Goal: Transaction & Acquisition: Download file/media

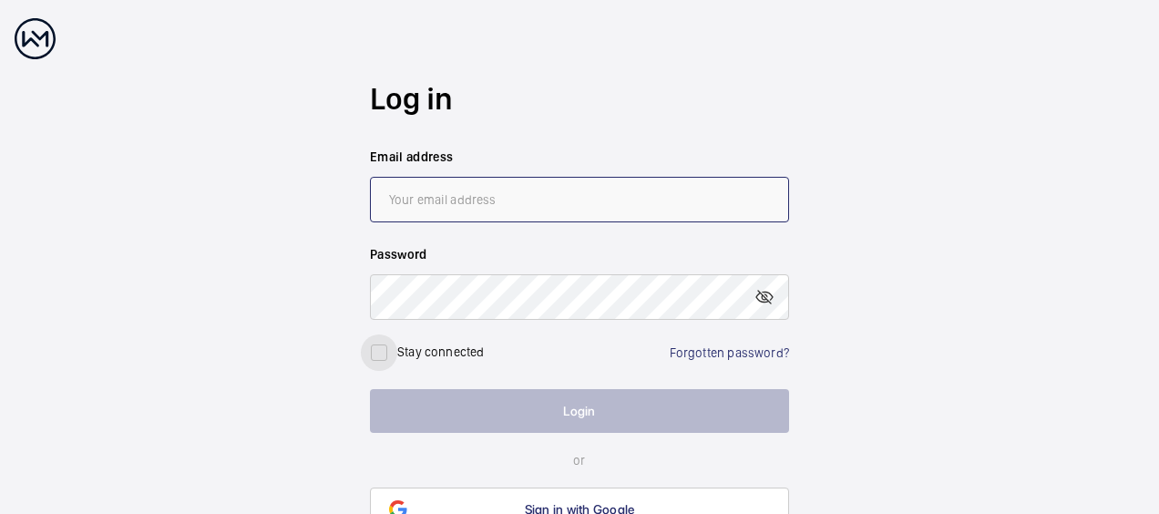
type input "[PERSON_NAME][EMAIL_ADDRESS][DOMAIN_NAME]"
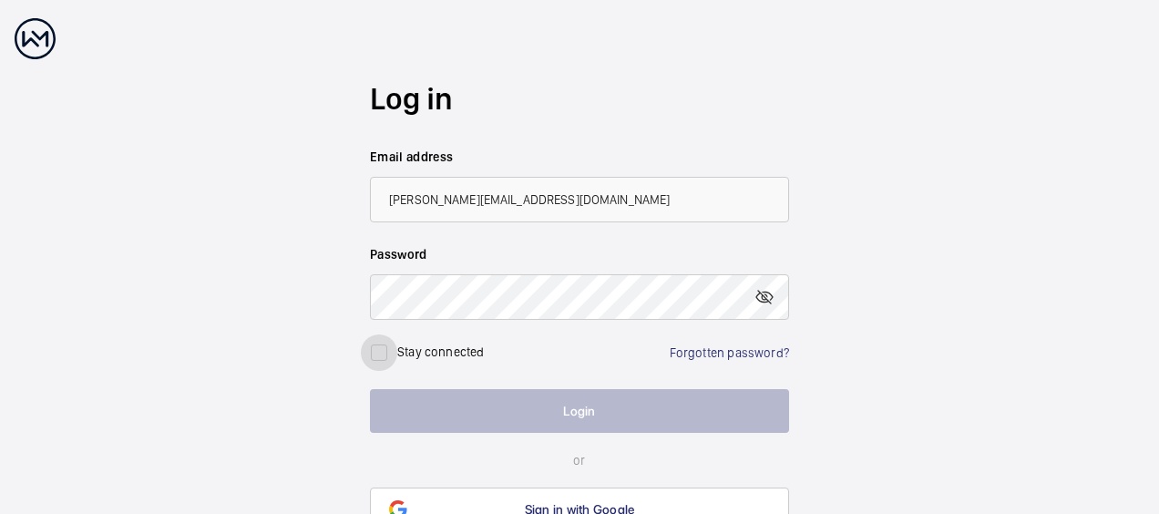
click at [374, 354] on input "checkbox" at bounding box center [379, 352] width 36 height 36
checkbox input "true"
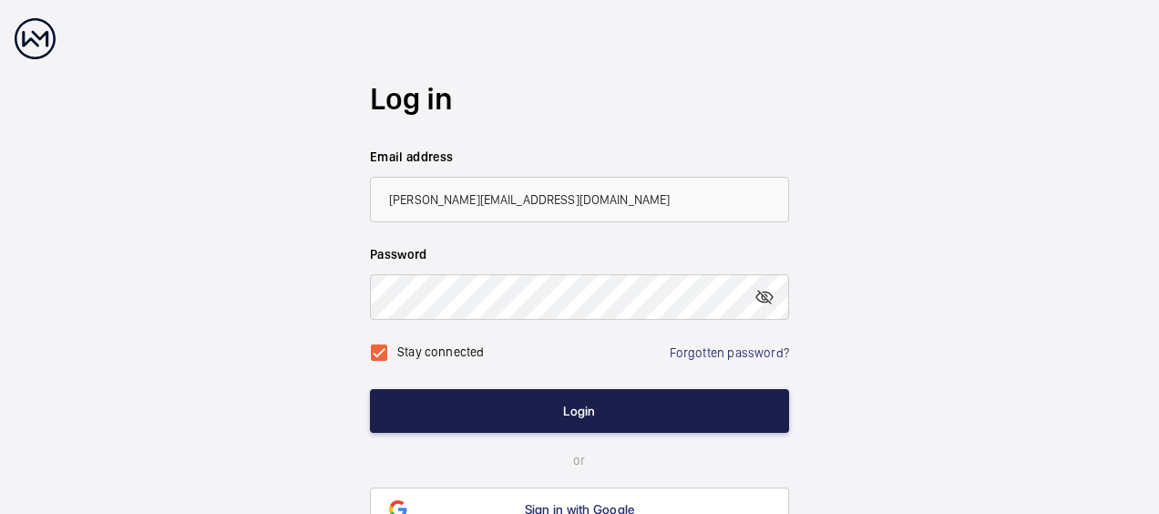
click at [514, 415] on button "Login" at bounding box center [579, 411] width 419 height 44
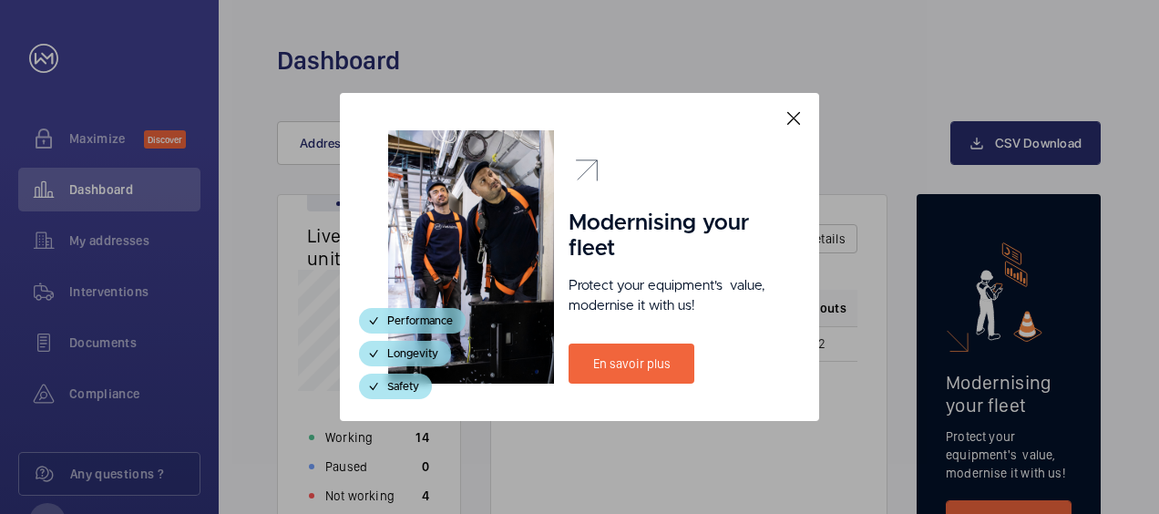
click at [796, 116] on mat-icon at bounding box center [794, 119] width 22 height 22
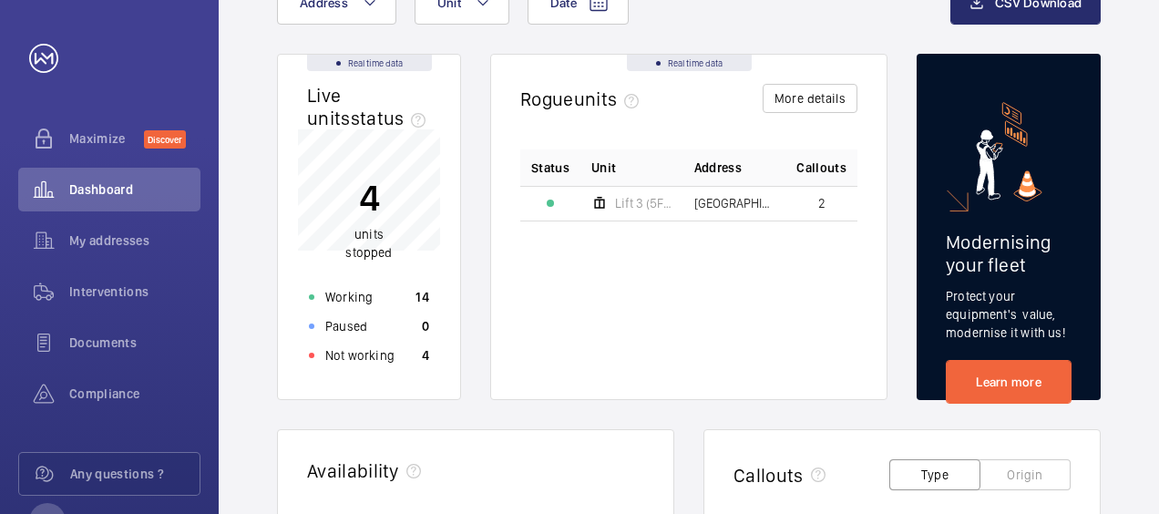
scroll to position [182, 0]
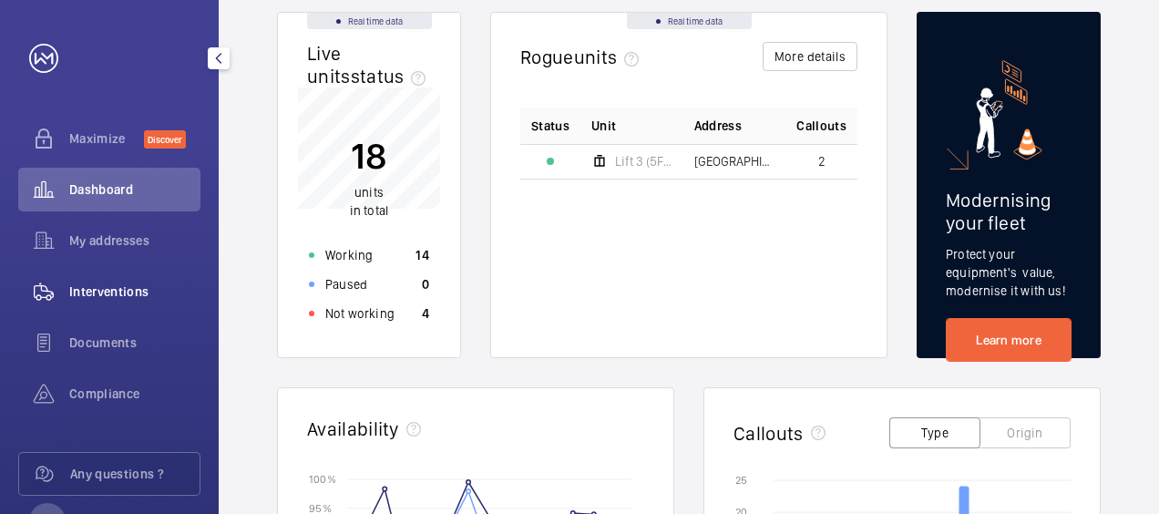
click at [127, 282] on div "Interventions" at bounding box center [109, 292] width 182 height 44
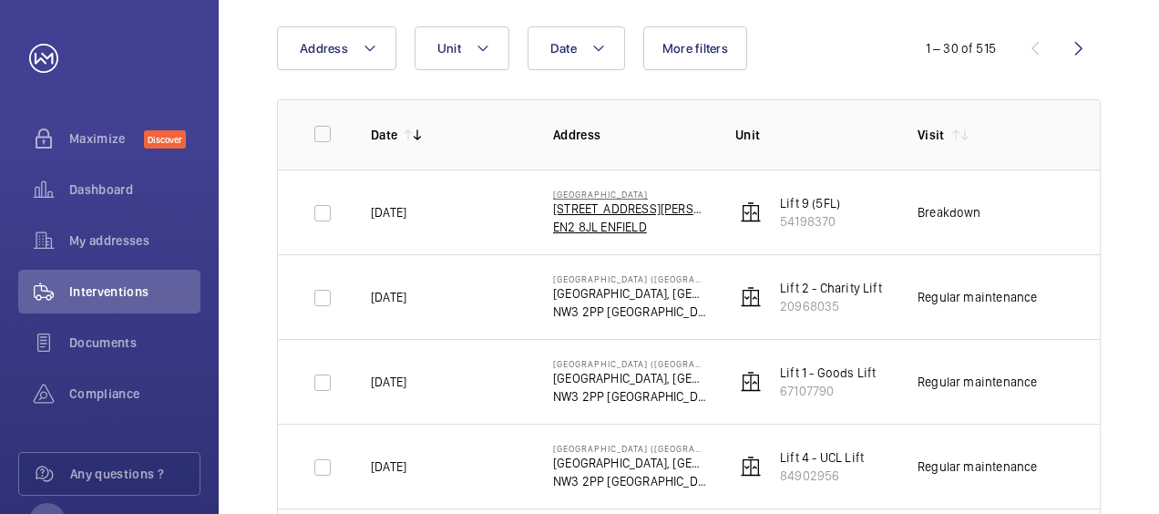
click at [585, 220] on p "EN2 8JL ENFIELD" at bounding box center [629, 227] width 153 height 18
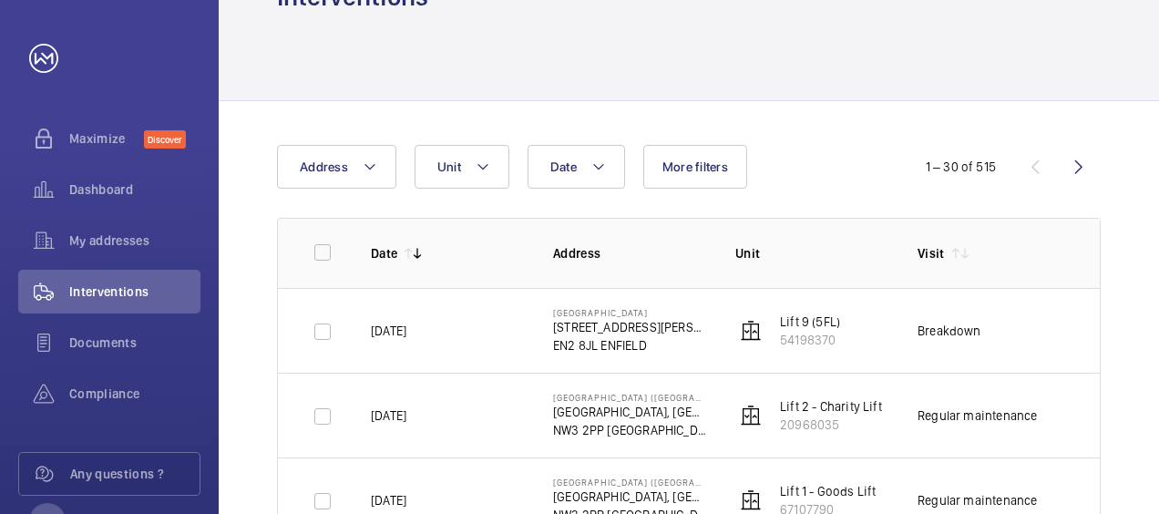
scroll to position [91, 0]
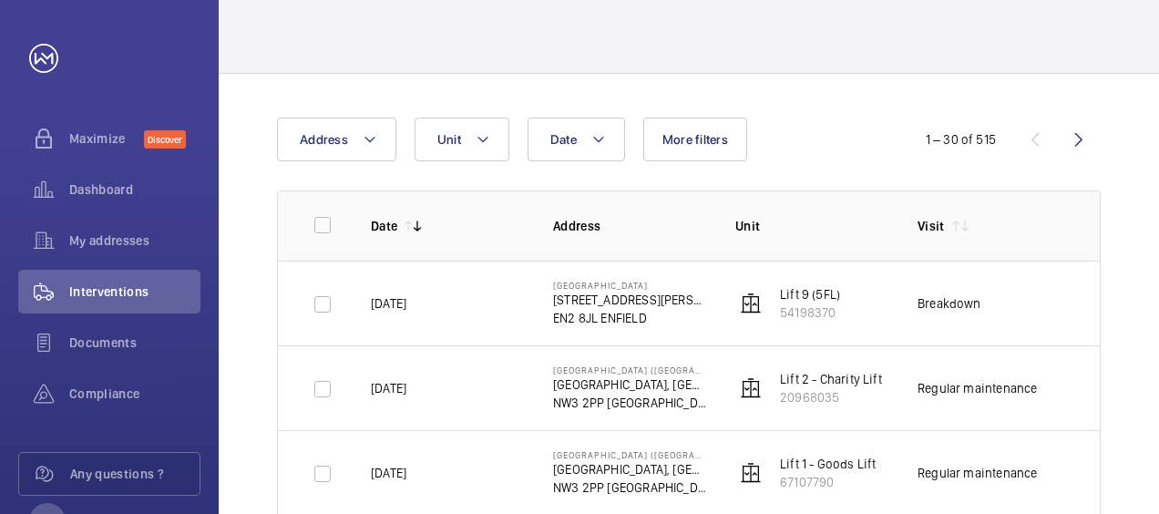
click at [791, 297] on p "Lift 9 (5FL)" at bounding box center [810, 294] width 60 height 18
click at [119, 346] on span "Documents" at bounding box center [134, 342] width 131 height 18
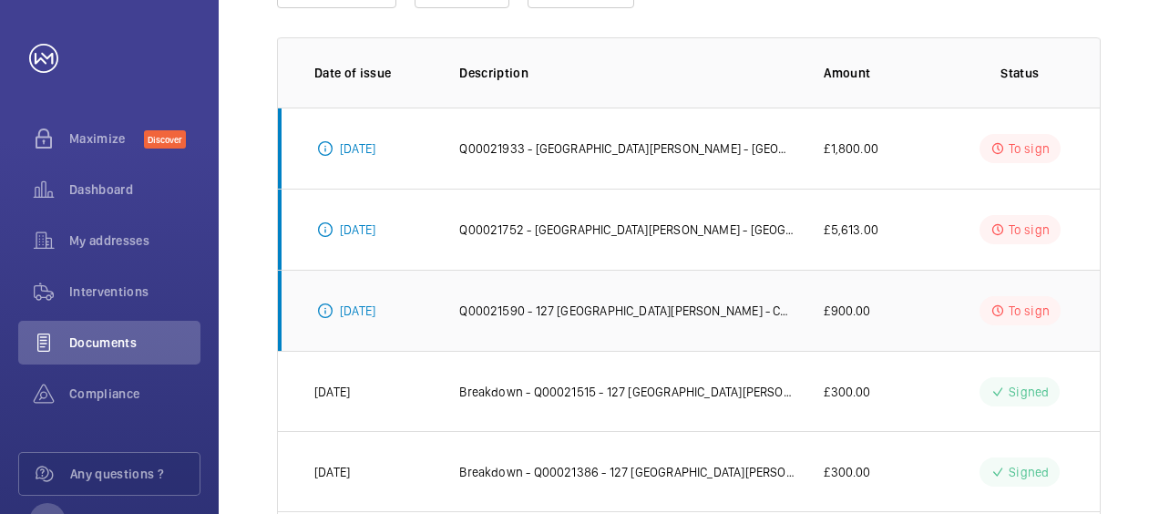
scroll to position [273, 0]
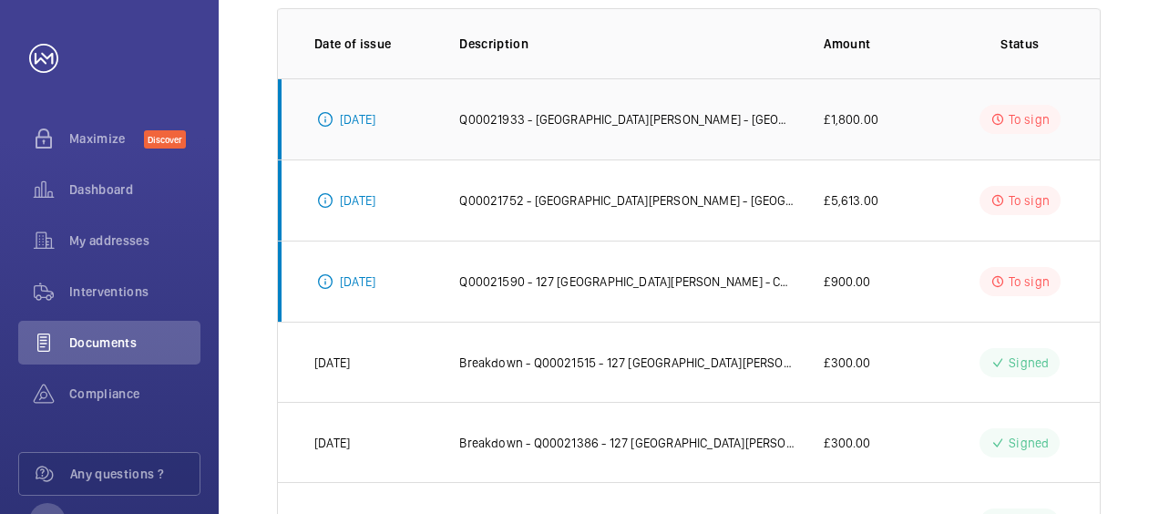
click at [649, 125] on p "Q00021933 - [GEOGRAPHIC_DATA][PERSON_NAME] - [GEOGRAPHIC_DATA] UK- [GEOGRAPHIC_…" at bounding box center [626, 119] width 335 height 18
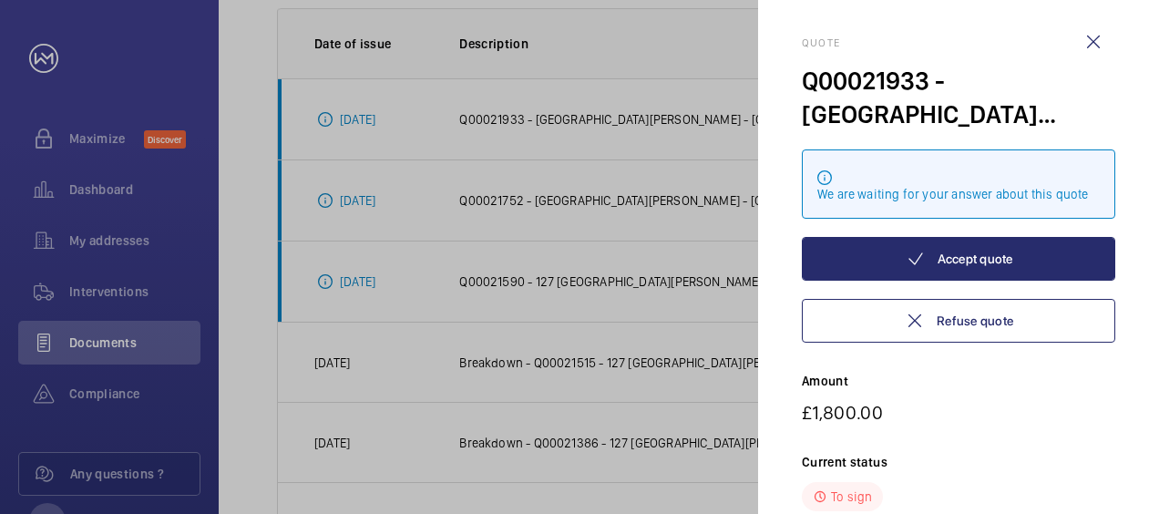
scroll to position [0, 0]
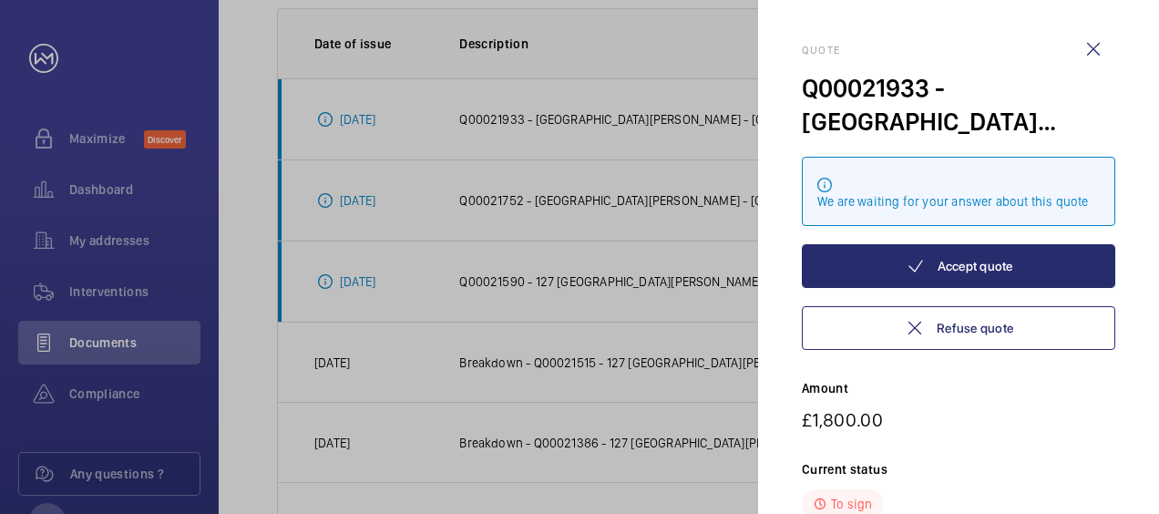
click at [1085, 53] on wm-front-icon-button at bounding box center [1093, 49] width 44 height 44
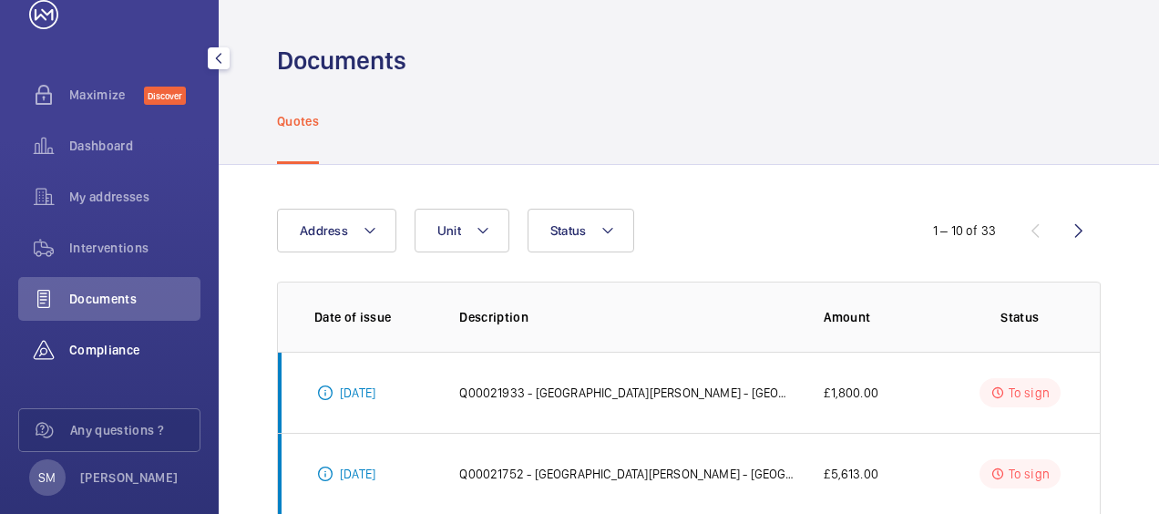
scroll to position [69, 0]
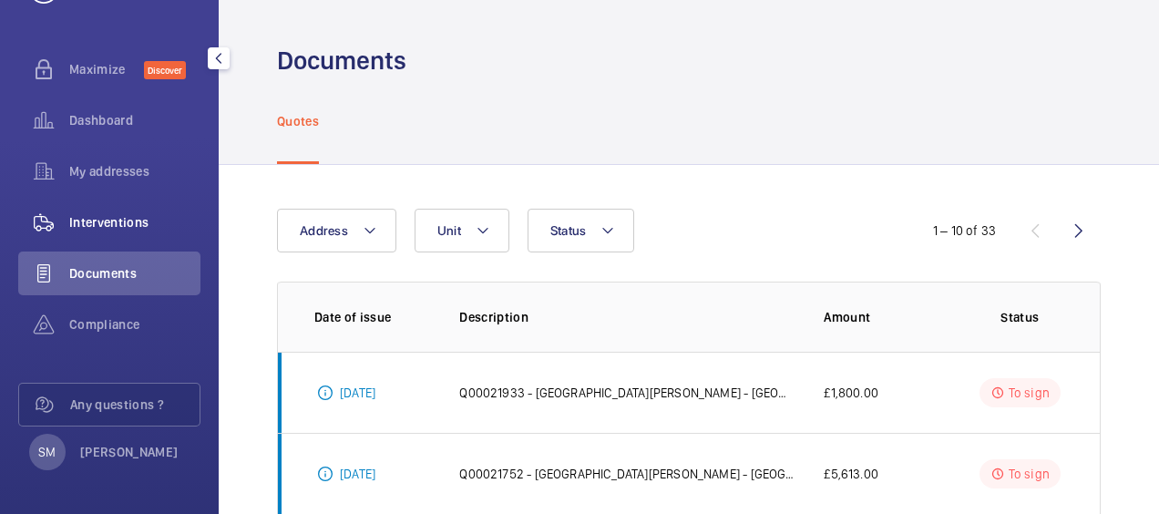
click at [118, 220] on span "Interventions" at bounding box center [134, 222] width 131 height 18
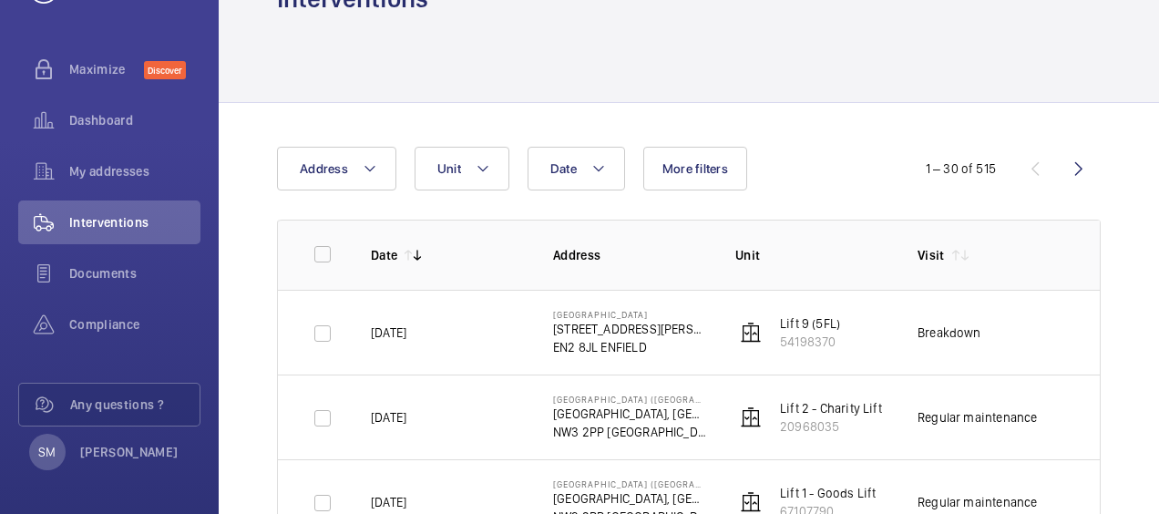
scroll to position [91, 0]
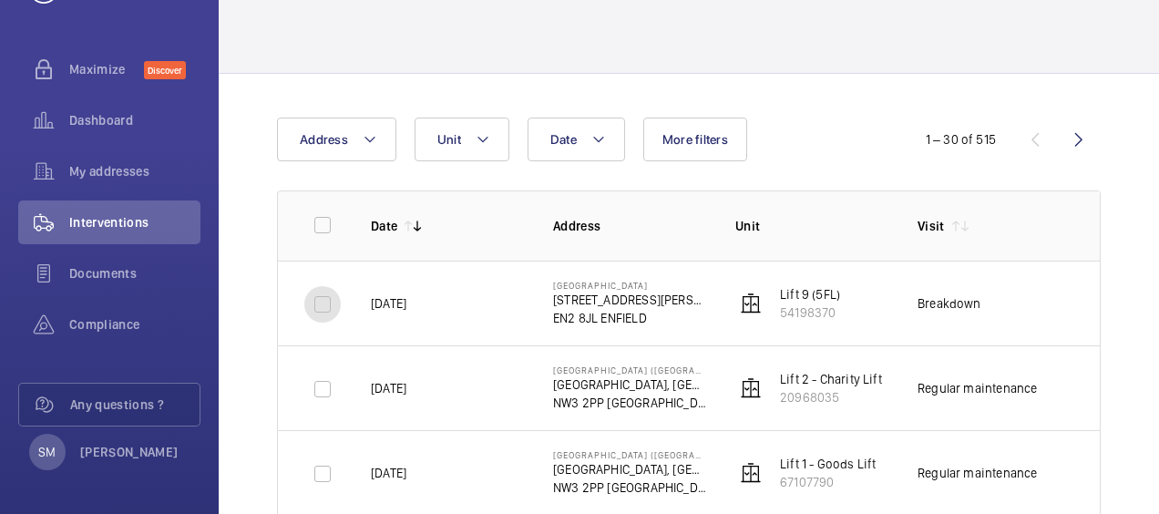
click at [318, 303] on input "checkbox" at bounding box center [322, 304] width 36 height 36
checkbox input "true"
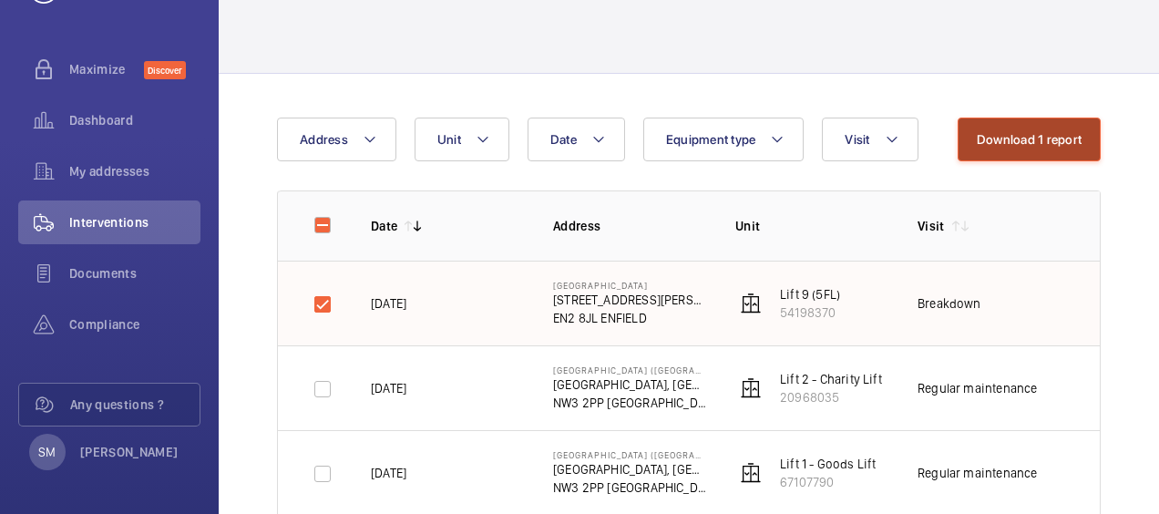
click at [1058, 137] on button "Download 1 report" at bounding box center [1029, 140] width 143 height 44
